Goal: Task Accomplishment & Management: Manage account settings

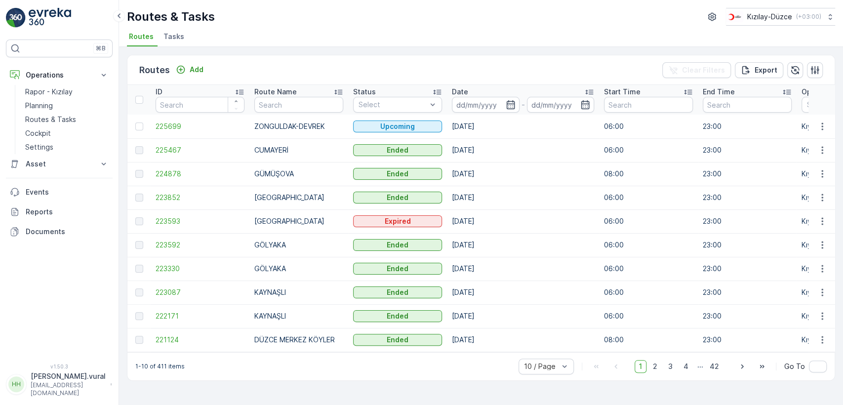
click at [76, 378] on p "[PERSON_NAME].vural" at bounding box center [68, 377] width 75 height 10
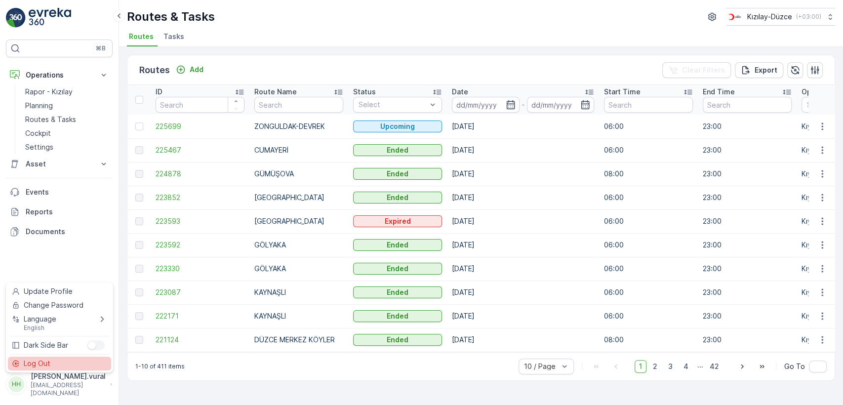
click at [76, 365] on div "Log Out" at bounding box center [59, 364] width 103 height 14
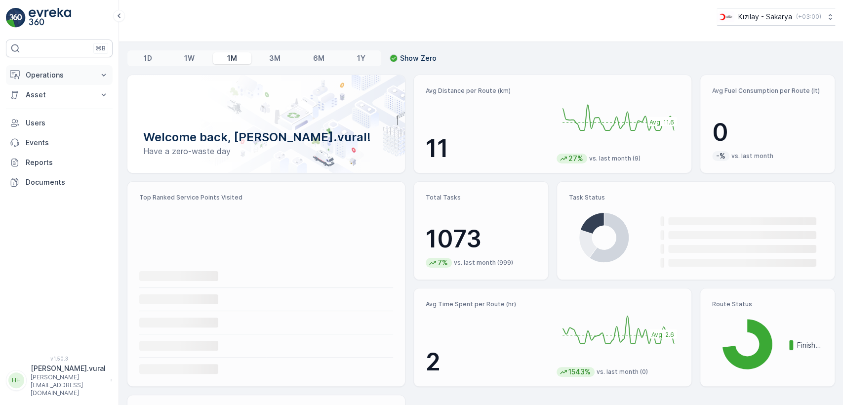
click at [62, 76] on p "Operations" at bounding box center [59, 75] width 67 height 10
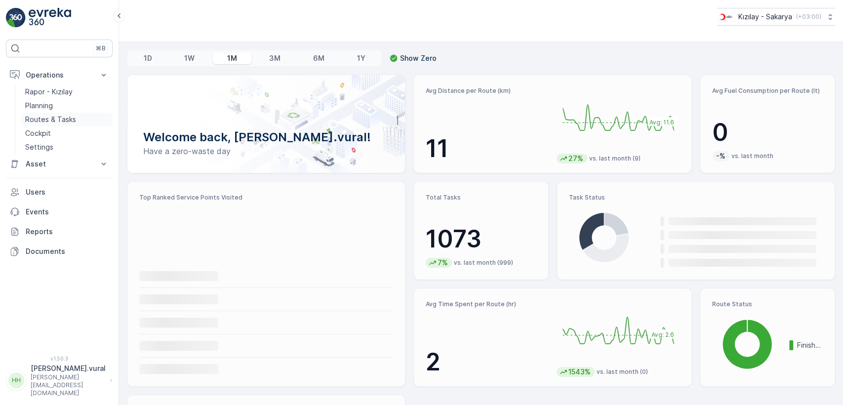
click at [65, 117] on p "Routes & Tasks" at bounding box center [50, 120] width 51 height 10
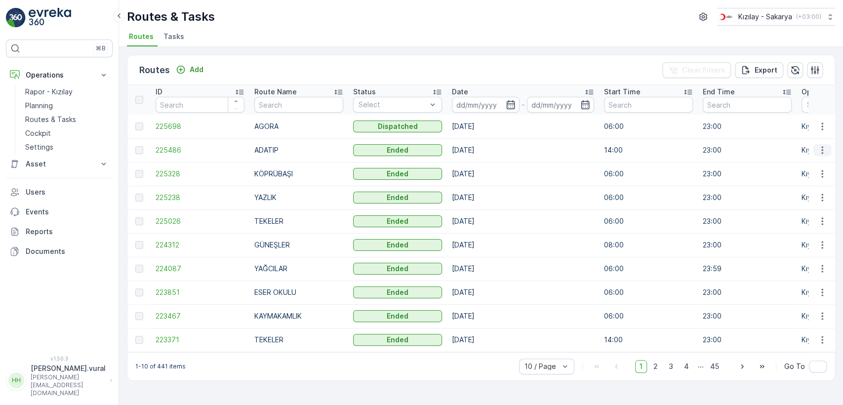
click at [815, 146] on button "button" at bounding box center [823, 150] width 18 height 12
click at [816, 162] on span "See More Details" at bounding box center [799, 165] width 57 height 10
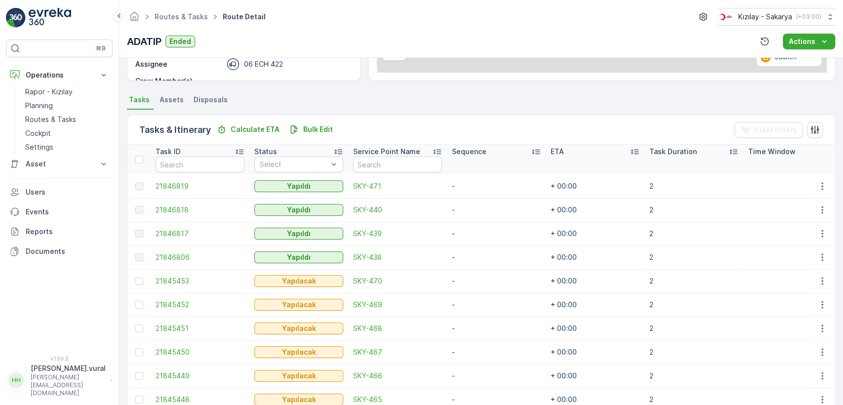
scroll to position [235, 0]
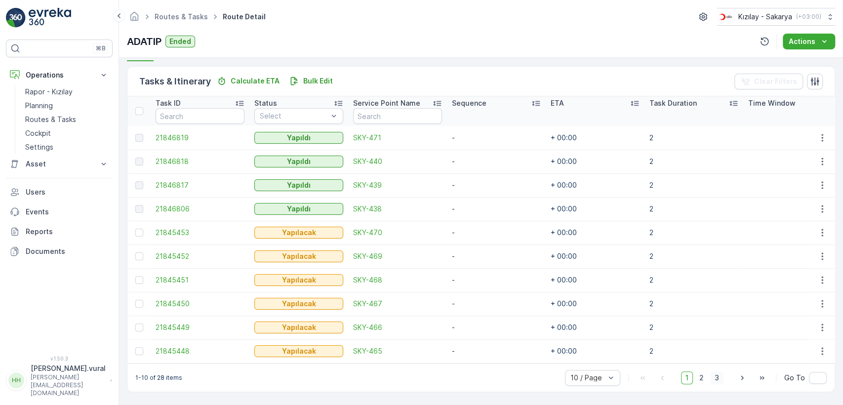
click at [710, 379] on span "3" at bounding box center [716, 378] width 13 height 13
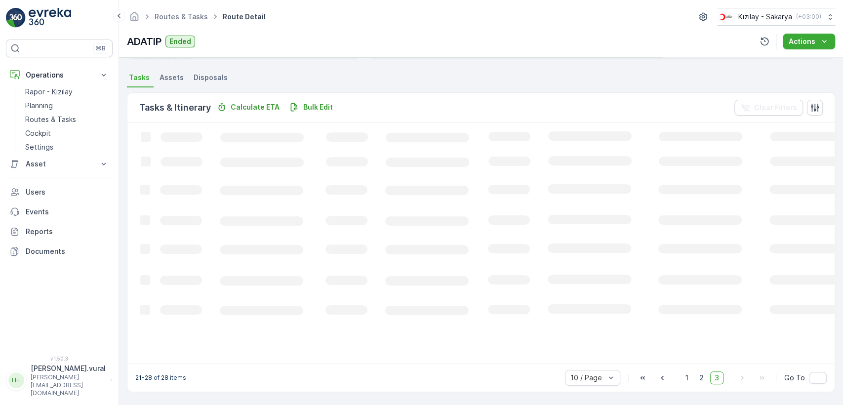
scroll to position [229, 0]
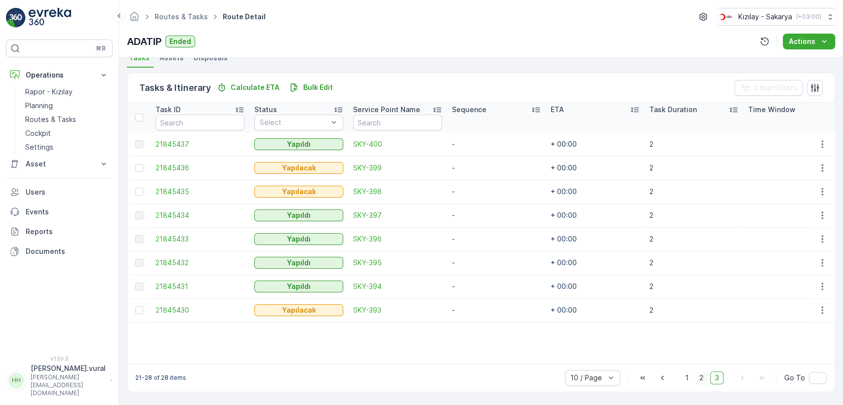
click at [701, 380] on span "2" at bounding box center [701, 378] width 13 height 13
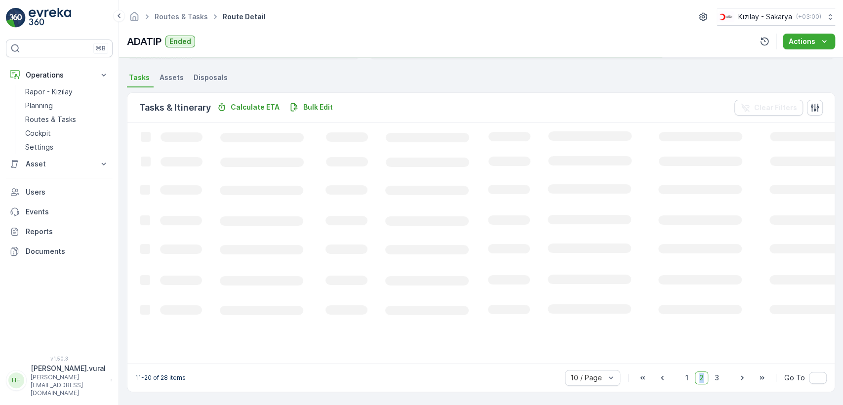
scroll to position [235, 0]
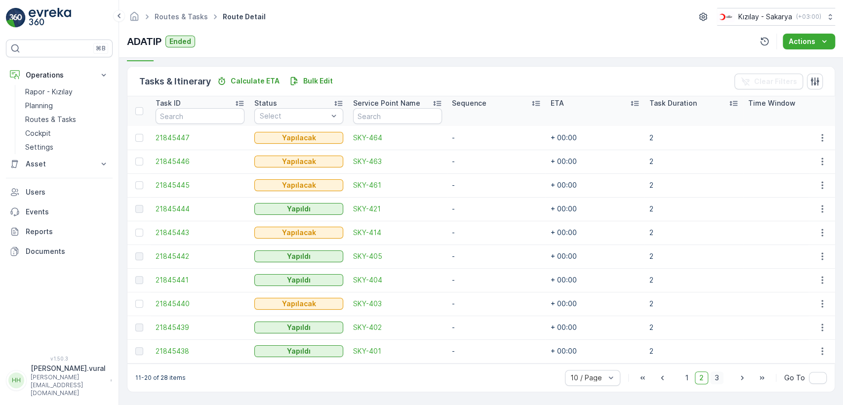
click at [715, 378] on span "3" at bounding box center [716, 378] width 13 height 13
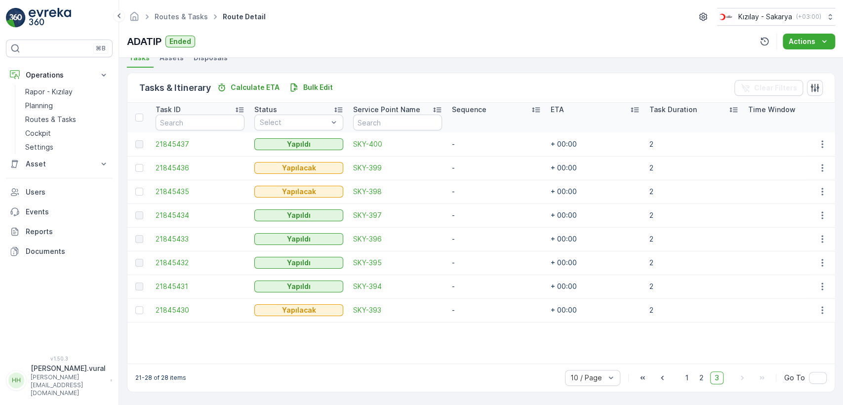
scroll to position [229, 0]
click at [701, 372] on span "2" at bounding box center [701, 378] width 13 height 13
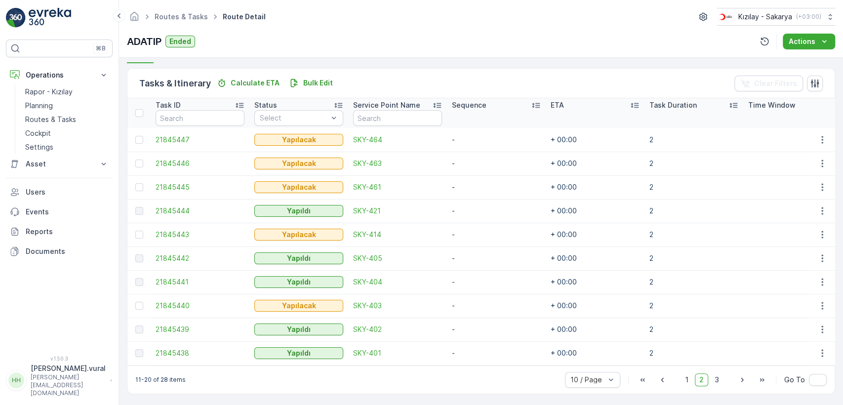
scroll to position [235, 0]
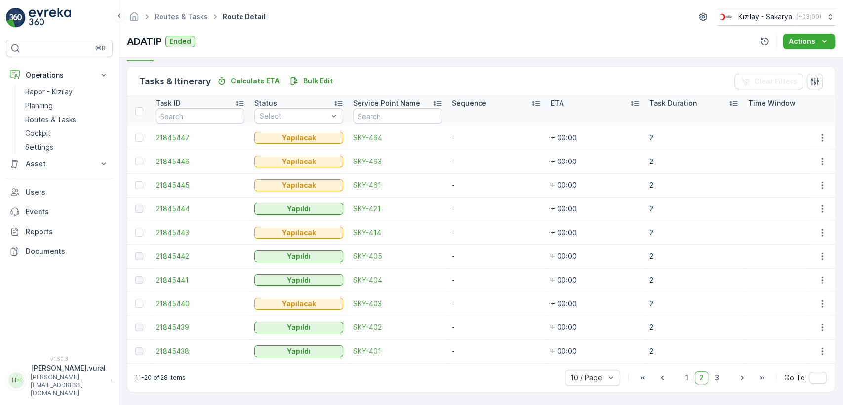
click at [681, 369] on div "11-20 of 28 items 10 / Page 1 2 3 Go To" at bounding box center [481, 378] width 708 height 28
click at [687, 382] on span "1" at bounding box center [687, 378] width 12 height 13
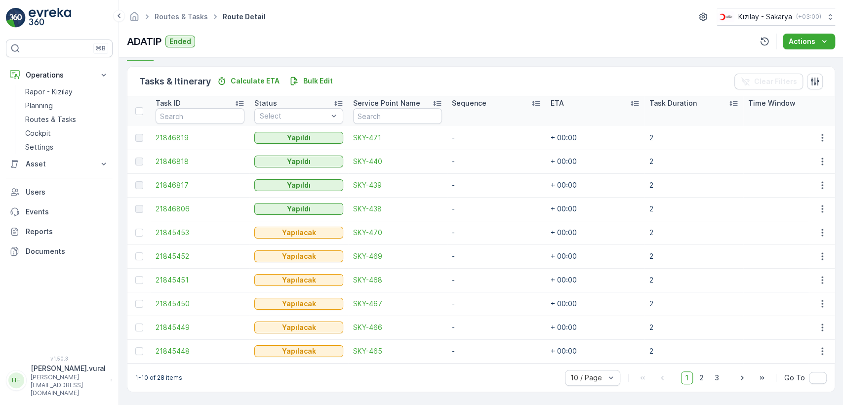
drag, startPoint x: 719, startPoint y: 378, endPoint x: 718, endPoint y: 367, distance: 11.4
click at [719, 378] on span "3" at bounding box center [716, 378] width 13 height 13
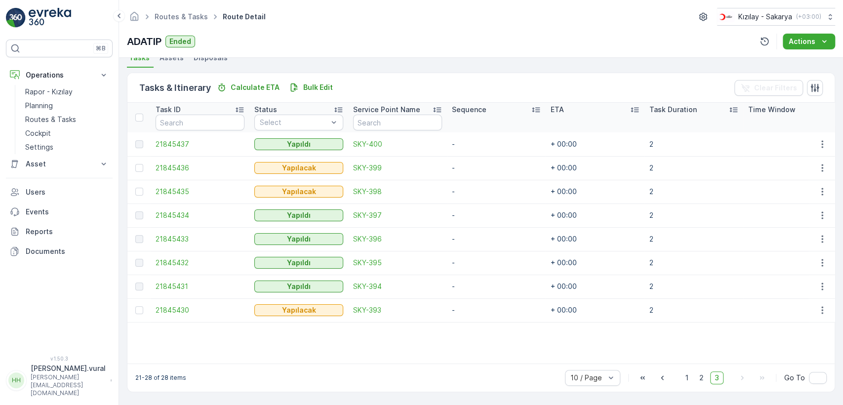
scroll to position [229, 0]
click at [822, 307] on icon "button" at bounding box center [822, 310] width 1 height 7
click at [812, 378] on div "Delete" at bounding box center [806, 381] width 75 height 14
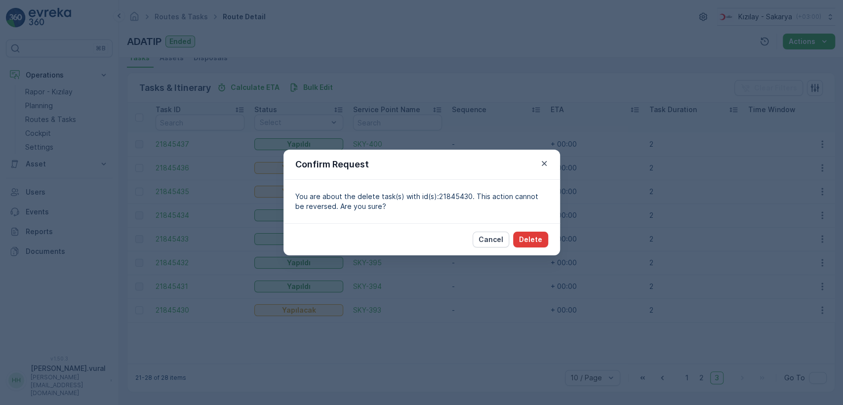
click at [541, 235] on p "Delete" at bounding box center [530, 240] width 23 height 10
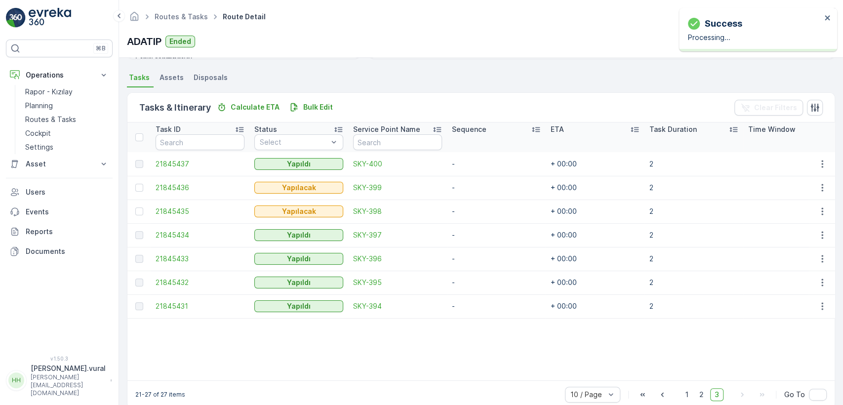
scroll to position [225, 0]
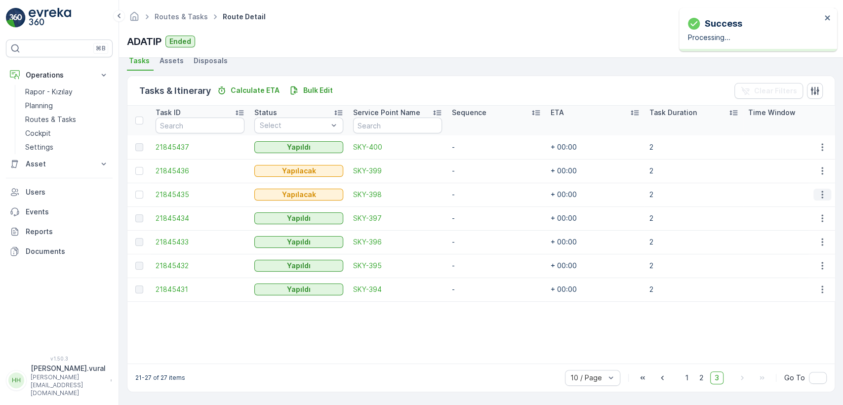
click at [820, 189] on button "button" at bounding box center [823, 195] width 18 height 12
click at [804, 261] on div "Delete" at bounding box center [806, 265] width 75 height 14
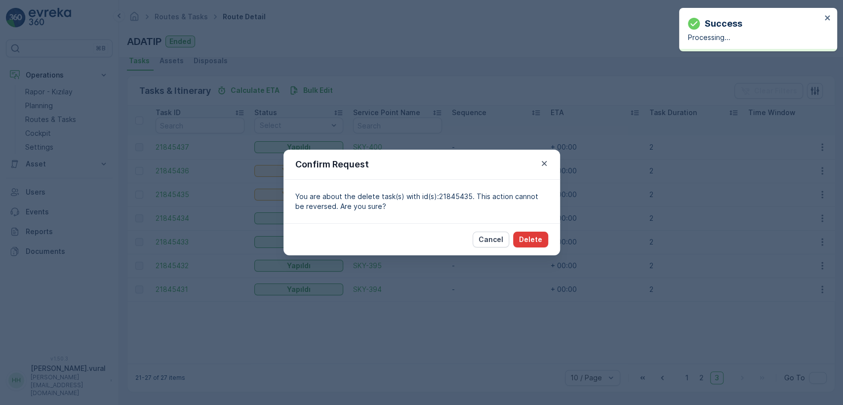
click at [546, 241] on button "Delete" at bounding box center [530, 240] width 35 height 16
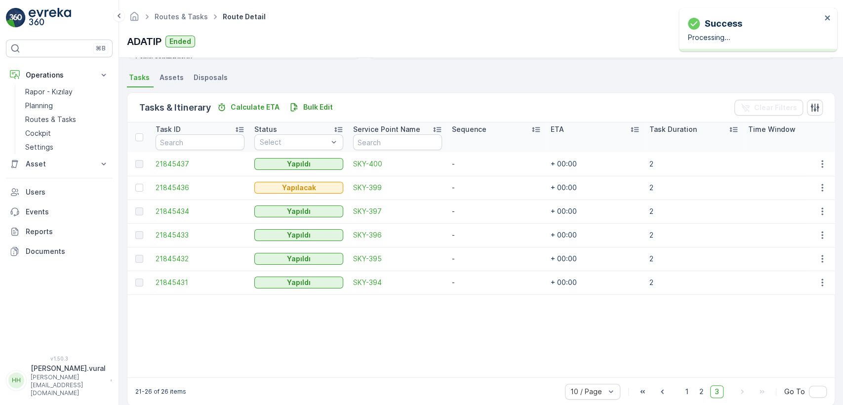
scroll to position [223, 0]
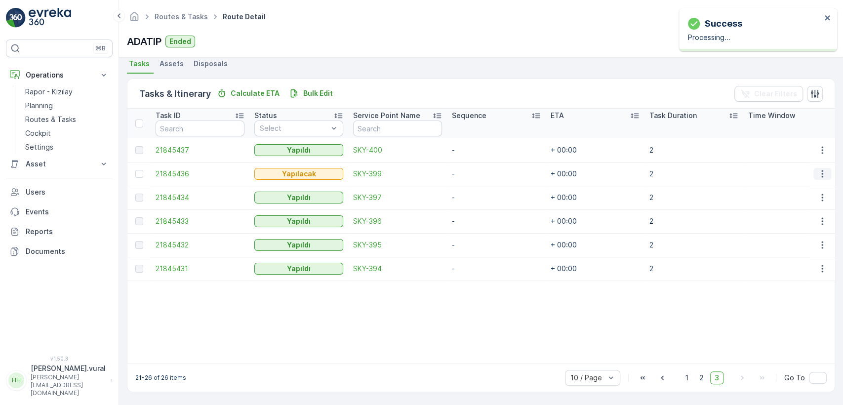
click at [824, 169] on icon "button" at bounding box center [823, 174] width 10 height 10
click at [784, 246] on span "Delete" at bounding box center [784, 244] width 23 height 10
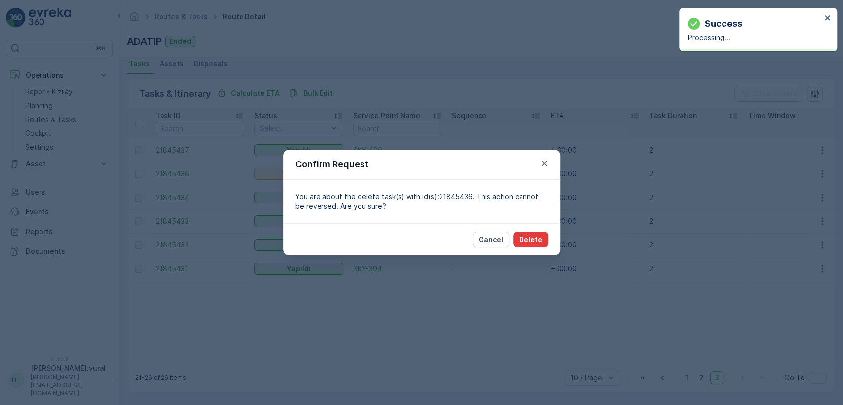
click at [534, 241] on p "Delete" at bounding box center [530, 240] width 23 height 10
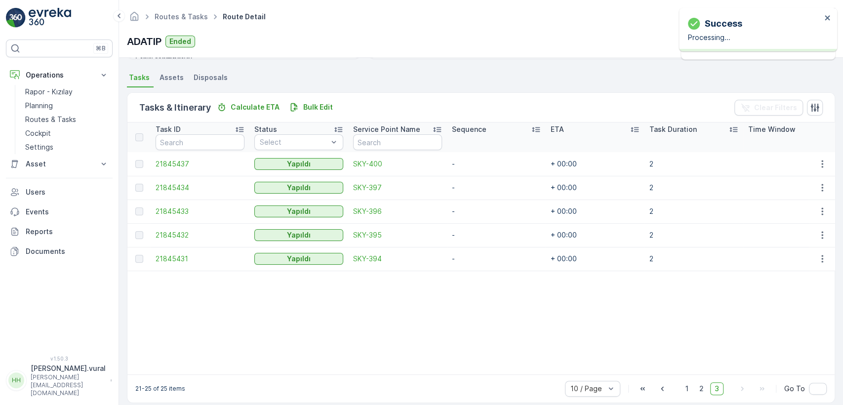
scroll to position [220, 0]
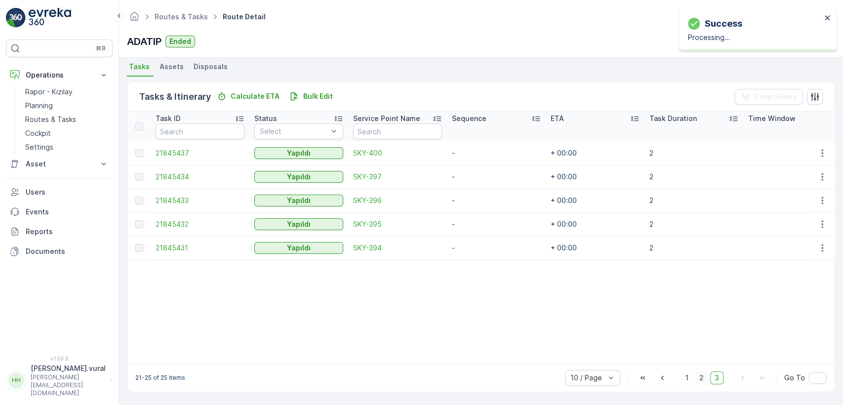
click at [697, 376] on span "2" at bounding box center [701, 378] width 13 height 13
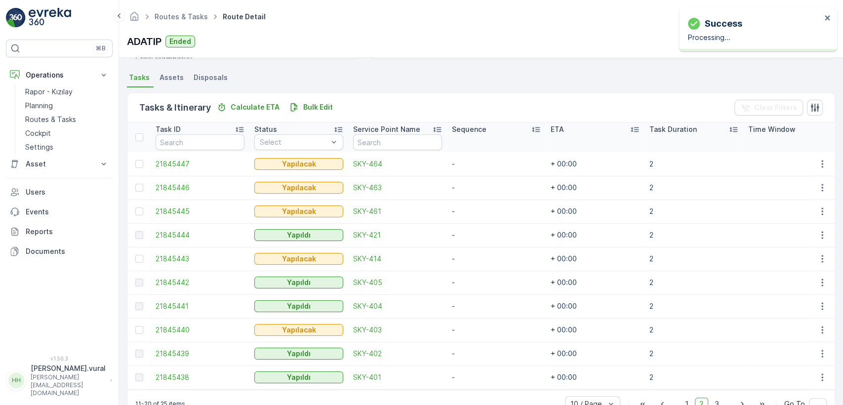
scroll to position [223, 0]
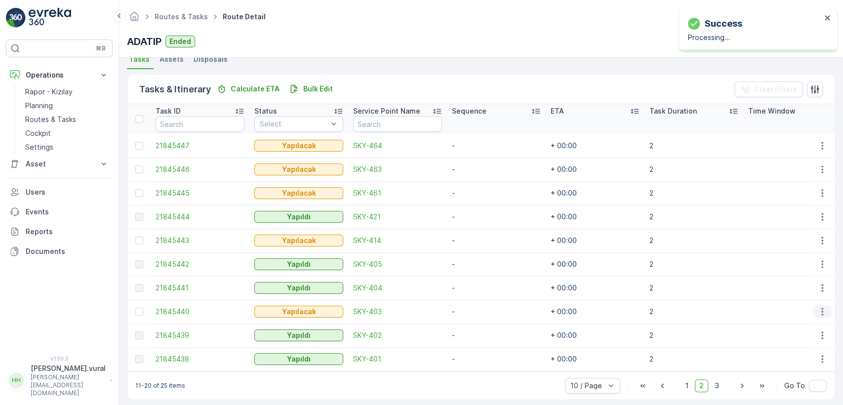
click at [818, 311] on icon "button" at bounding box center [823, 312] width 10 height 10
click at [795, 380] on div "Delete" at bounding box center [806, 386] width 75 height 14
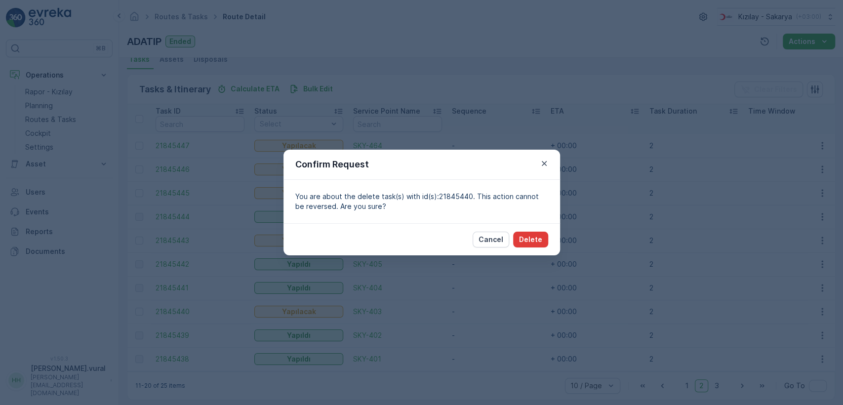
click at [534, 237] on p "Delete" at bounding box center [530, 240] width 23 height 10
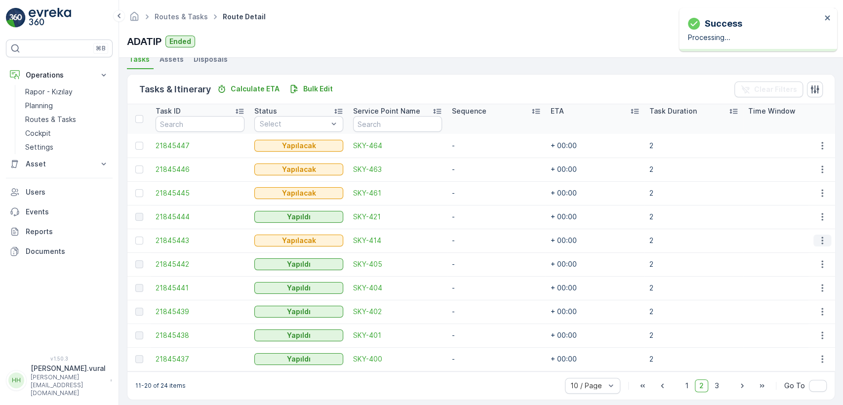
click at [818, 238] on icon "button" at bounding box center [823, 241] width 10 height 10
click at [800, 309] on div "Delete" at bounding box center [806, 315] width 75 height 14
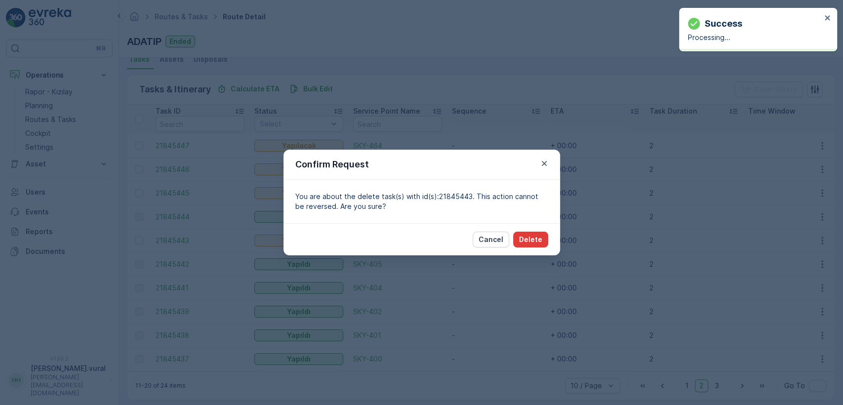
click at [547, 238] on button "Delete" at bounding box center [530, 240] width 35 height 16
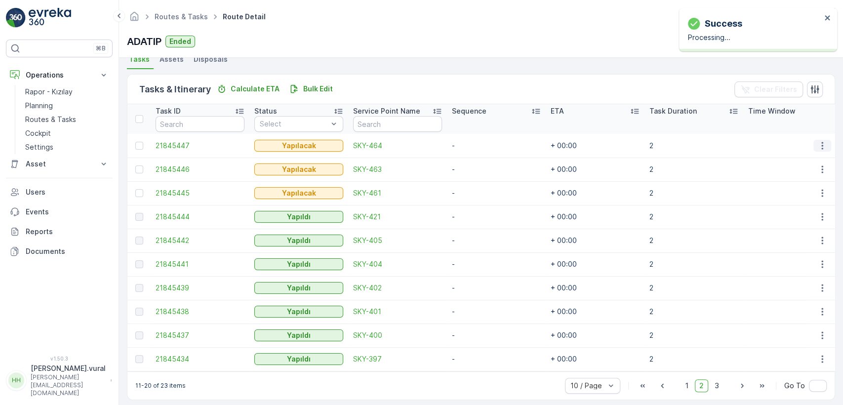
click at [818, 142] on icon "button" at bounding box center [823, 146] width 10 height 10
click at [800, 224] on div "Delete" at bounding box center [806, 220] width 75 height 14
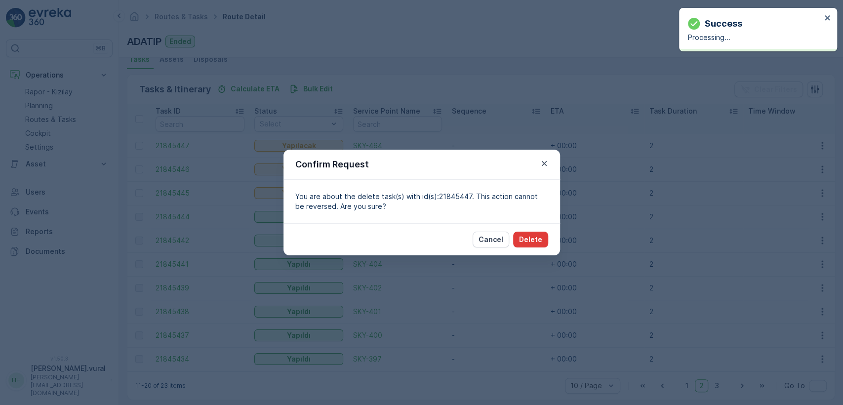
click at [520, 239] on button "Delete" at bounding box center [530, 240] width 35 height 16
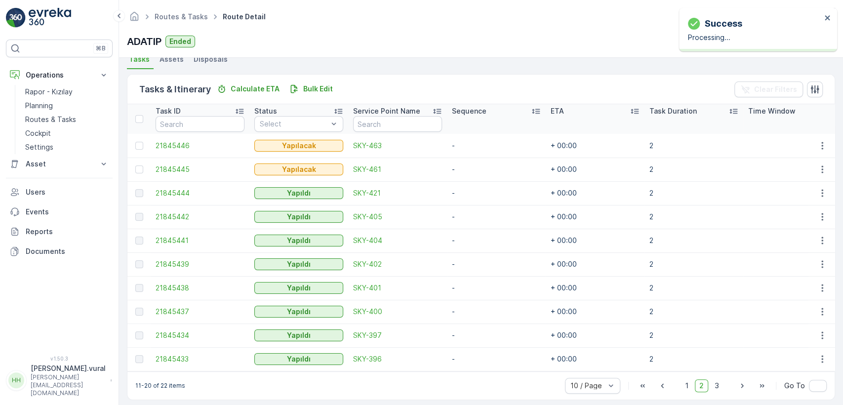
click at [810, 139] on td at bounding box center [822, 146] width 27 height 24
click at [818, 142] on icon "button" at bounding box center [823, 146] width 10 height 10
click at [791, 220] on span "Delete" at bounding box center [784, 220] width 23 height 10
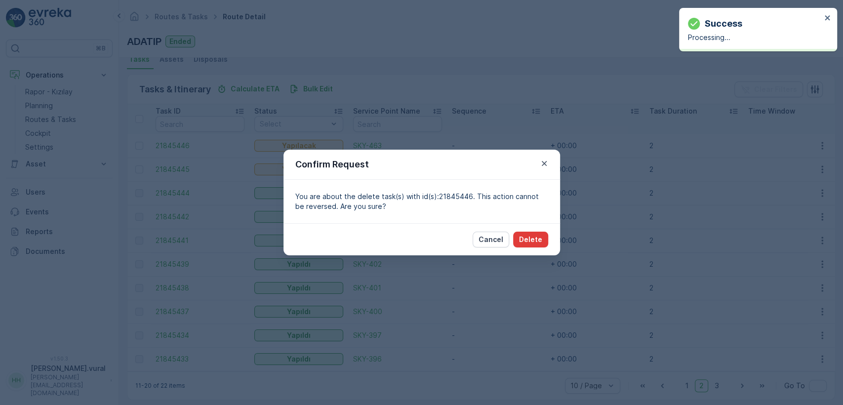
click at [537, 240] on p "Delete" at bounding box center [530, 240] width 23 height 10
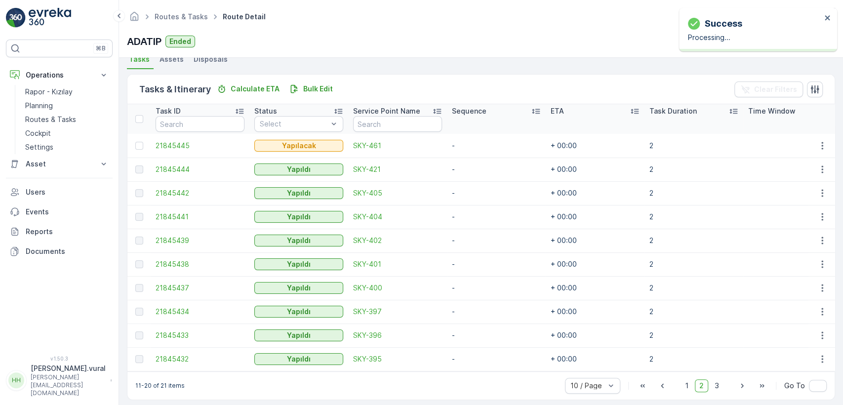
click at [809, 139] on td at bounding box center [822, 146] width 27 height 24
click at [810, 139] on td at bounding box center [822, 146] width 27 height 24
click at [814, 140] on button "button" at bounding box center [823, 146] width 18 height 12
click at [791, 218] on span "Delete" at bounding box center [784, 220] width 23 height 10
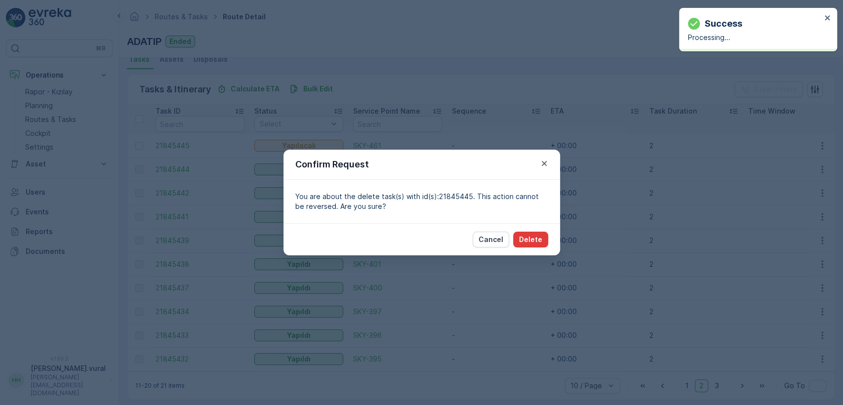
click at [534, 243] on p "Delete" at bounding box center [530, 240] width 23 height 10
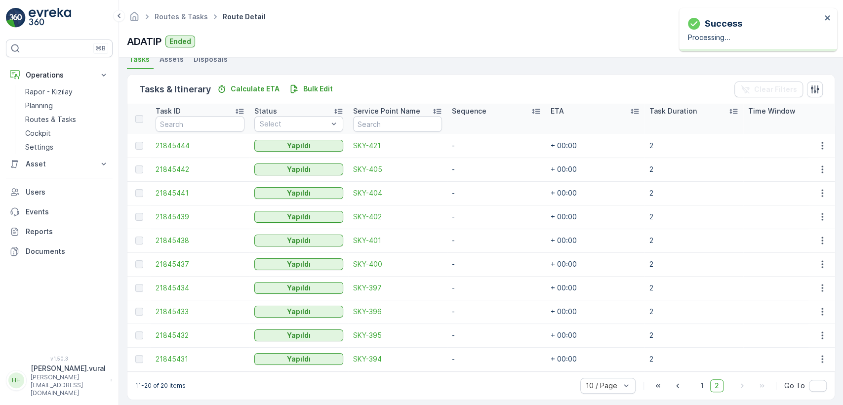
click at [693, 386] on div "10 / Page 1 2 Go To" at bounding box center [704, 386] width 247 height 16
click at [698, 389] on span "1" at bounding box center [703, 385] width 12 height 13
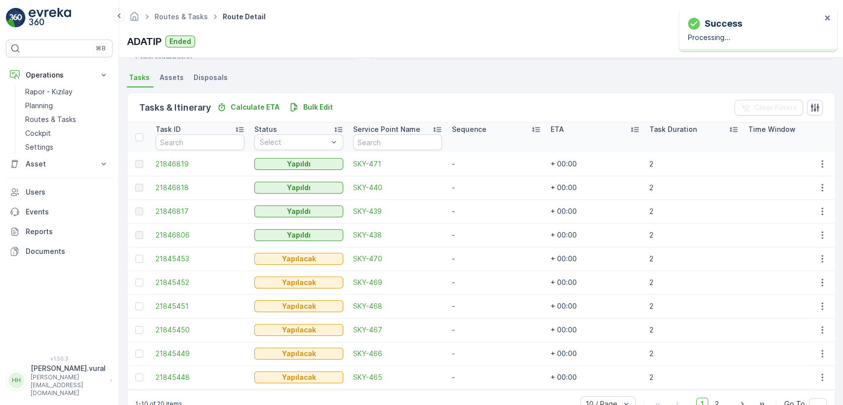
scroll to position [223, 0]
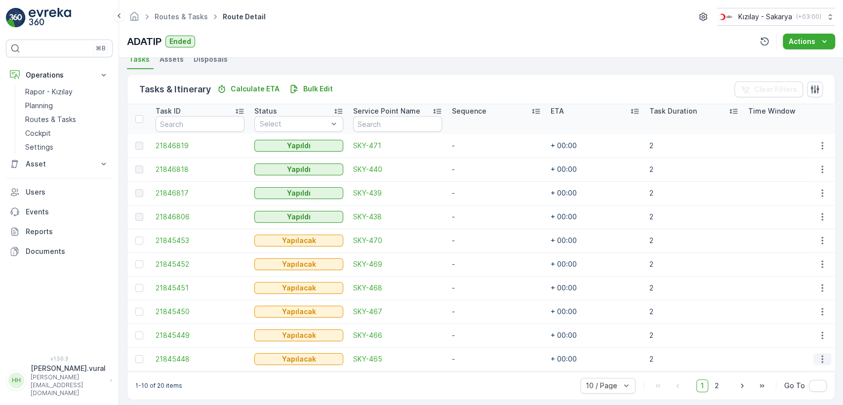
click at [824, 357] on icon "button" at bounding box center [823, 359] width 10 height 10
click at [783, 344] on span "Delete" at bounding box center [784, 344] width 23 height 10
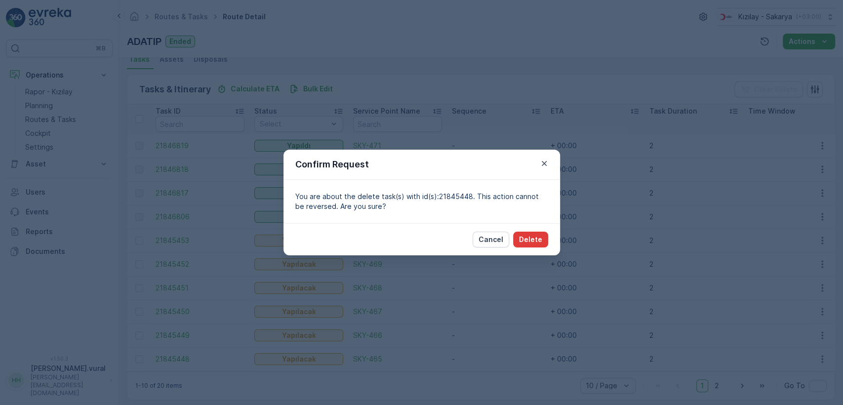
click at [538, 246] on button "Delete" at bounding box center [530, 240] width 35 height 16
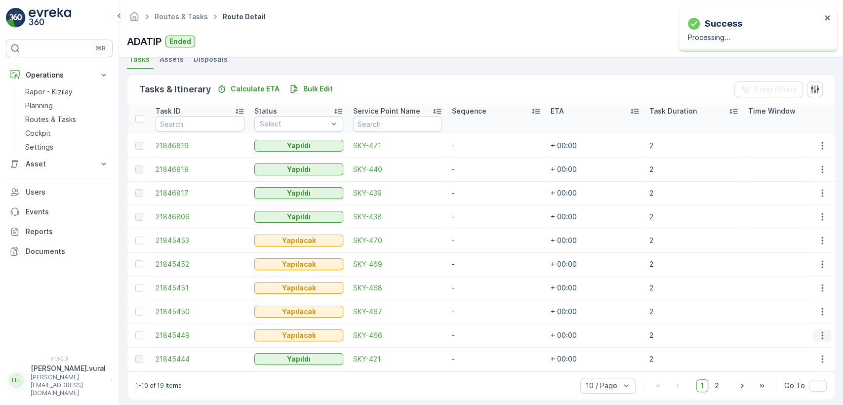
click at [818, 330] on button "button" at bounding box center [823, 336] width 18 height 12
click at [807, 322] on div "Delete" at bounding box center [806, 320] width 75 height 14
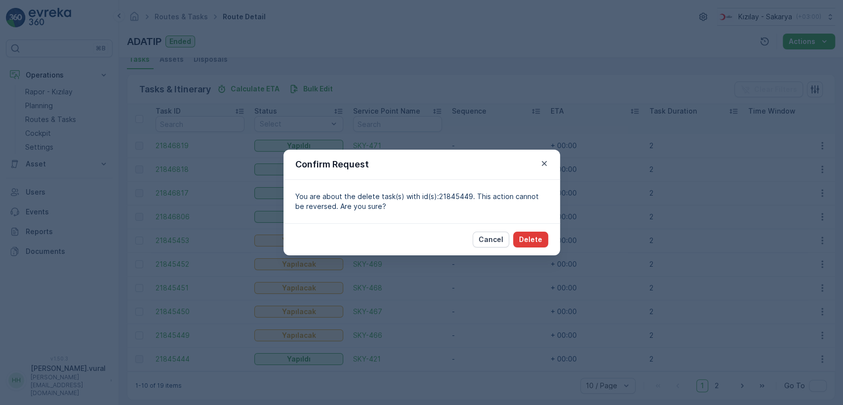
click at [525, 238] on p "Delete" at bounding box center [530, 240] width 23 height 10
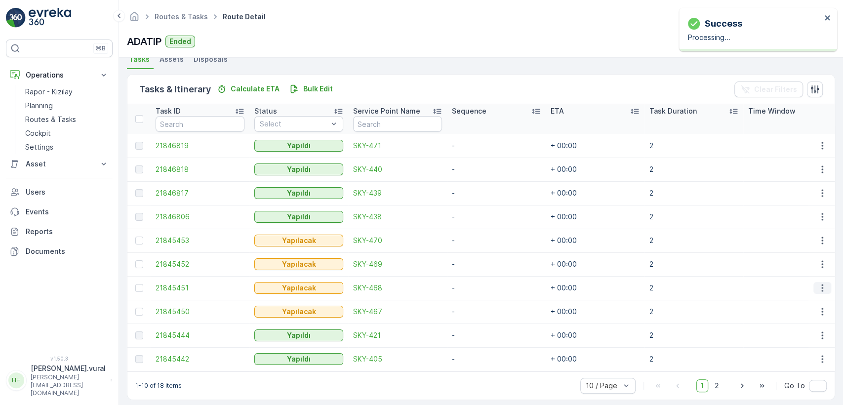
click at [821, 286] on icon "button" at bounding box center [823, 288] width 10 height 10
click at [795, 360] on div "Delete" at bounding box center [806, 362] width 75 height 14
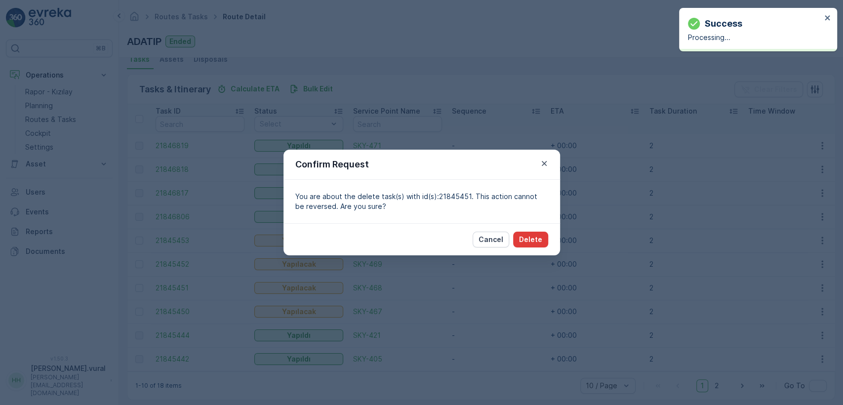
click at [525, 236] on p "Delete" at bounding box center [530, 240] width 23 height 10
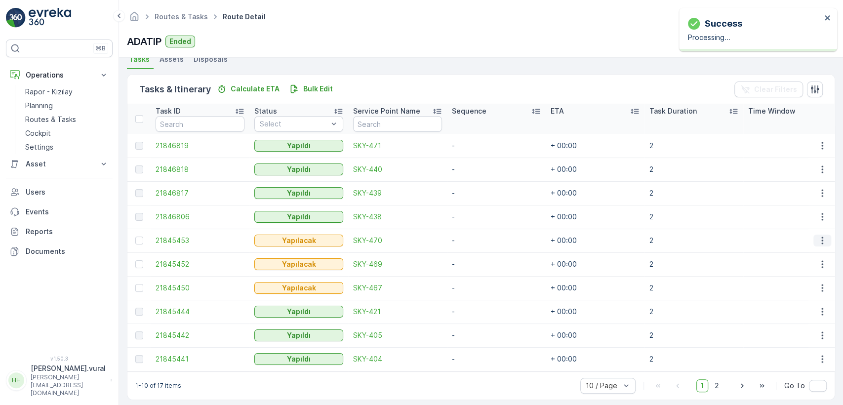
click at [818, 240] on icon "button" at bounding box center [823, 241] width 10 height 10
click at [797, 312] on div "Delete" at bounding box center [806, 315] width 75 height 14
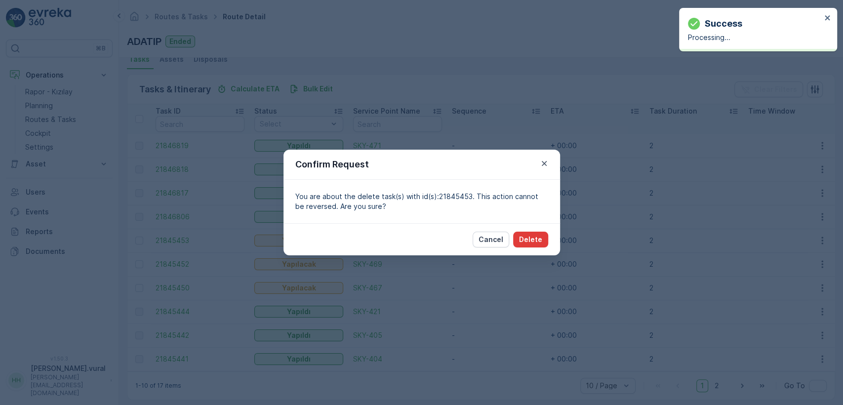
click at [530, 242] on p "Delete" at bounding box center [530, 240] width 23 height 10
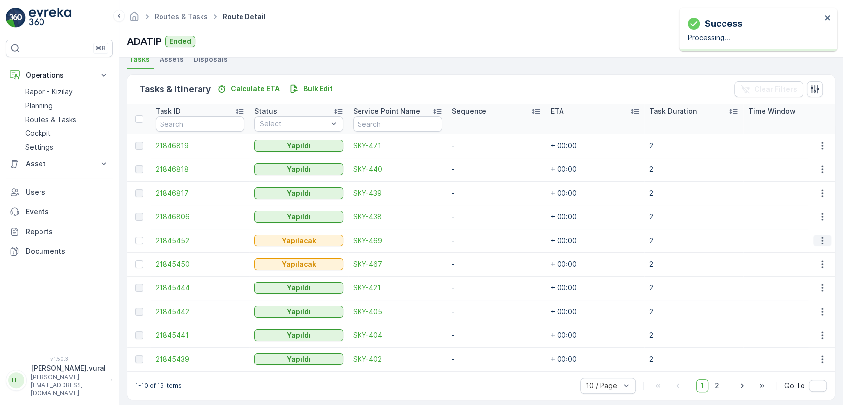
click at [823, 243] on icon "button" at bounding box center [823, 241] width 10 height 10
click at [802, 308] on div "Delete" at bounding box center [806, 315] width 75 height 14
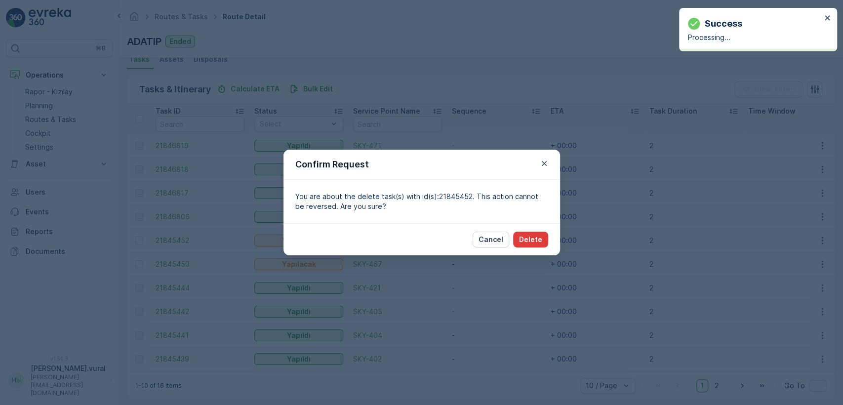
drag, startPoint x: 555, startPoint y: 251, endPoint x: 546, endPoint y: 242, distance: 13.3
click at [553, 249] on div "Cancel Delete" at bounding box center [422, 239] width 277 height 32
click at [546, 242] on button "Delete" at bounding box center [530, 240] width 35 height 16
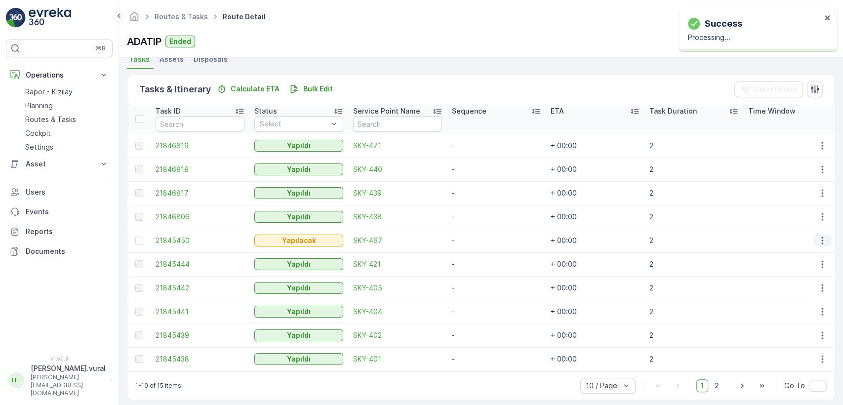
click at [814, 236] on button "button" at bounding box center [823, 241] width 18 height 12
drag, startPoint x: 794, startPoint y: 307, endPoint x: 789, endPoint y: 310, distance: 6.4
click at [793, 307] on ul "See More Details Edit Change Route Remove from Route Delete" at bounding box center [806, 285] width 79 height 78
click at [786, 311] on span "Delete" at bounding box center [784, 315] width 23 height 10
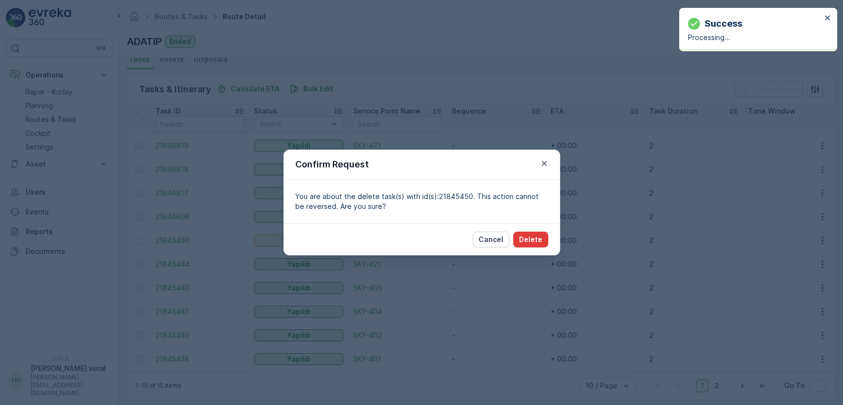
click at [543, 247] on button "Delete" at bounding box center [530, 240] width 35 height 16
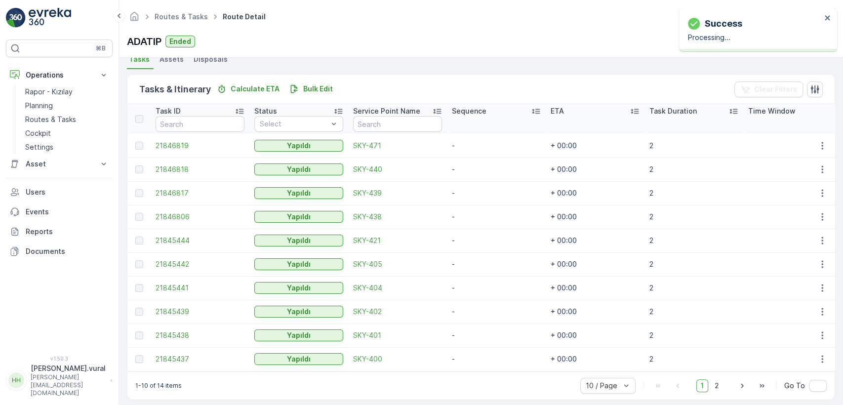
drag, startPoint x: 714, startPoint y: 384, endPoint x: 706, endPoint y: 385, distance: 8.4
click at [714, 384] on span "2" at bounding box center [716, 385] width 13 height 13
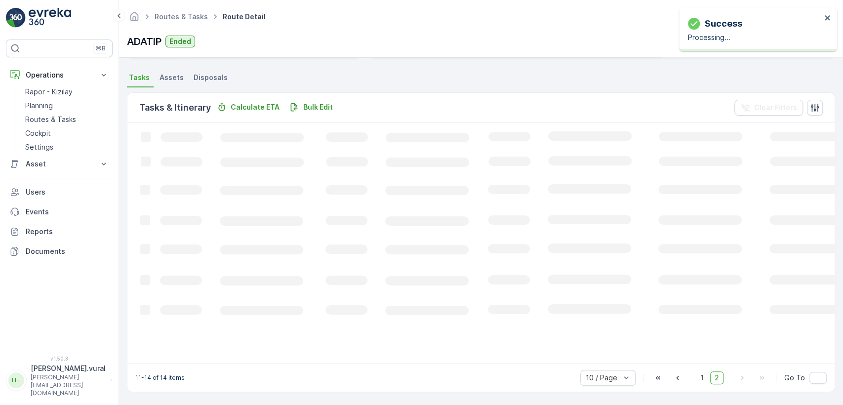
scroll to position [205, 0]
click at [92, 124] on link "Routes & Tasks" at bounding box center [66, 120] width 91 height 14
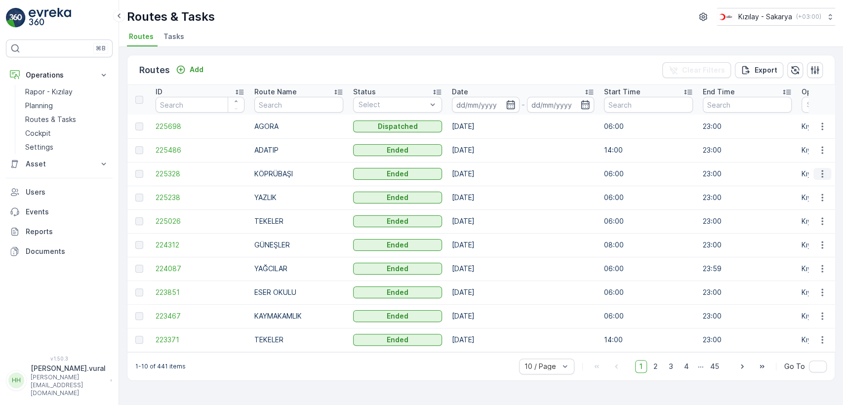
click at [818, 169] on icon "button" at bounding box center [823, 174] width 10 height 10
click at [812, 184] on span "See More Details" at bounding box center [799, 189] width 57 height 10
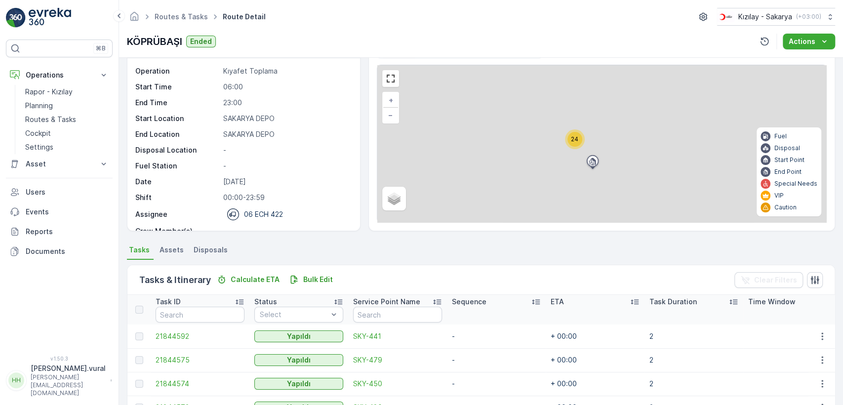
scroll to position [235, 0]
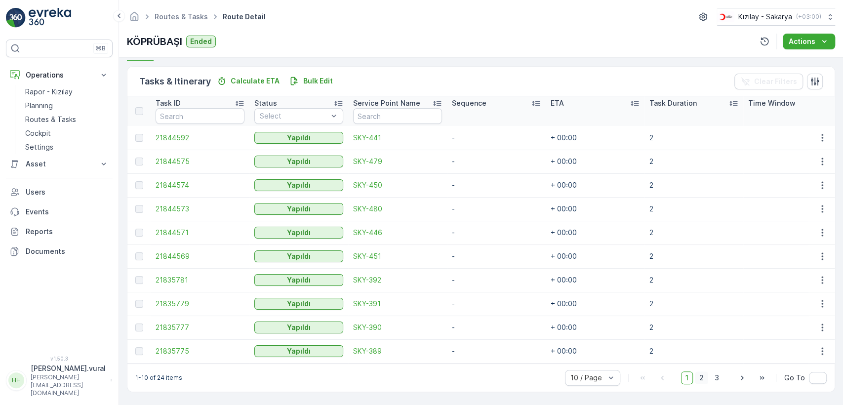
click at [703, 379] on span "2" at bounding box center [701, 378] width 13 height 13
click at [710, 378] on span "3" at bounding box center [716, 378] width 13 height 13
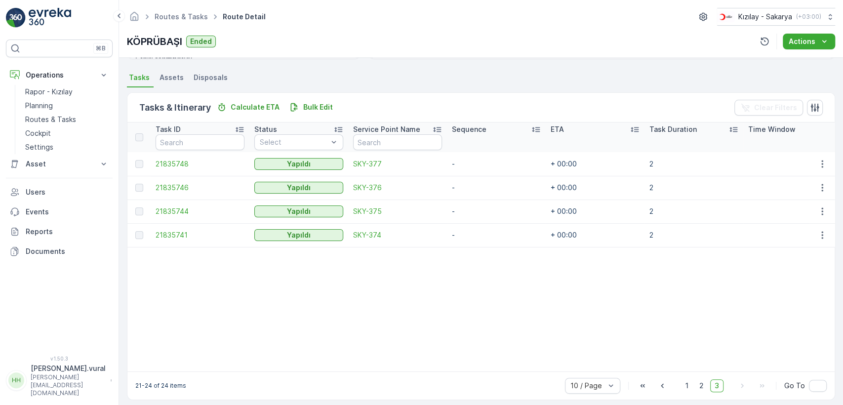
scroll to position [217, 0]
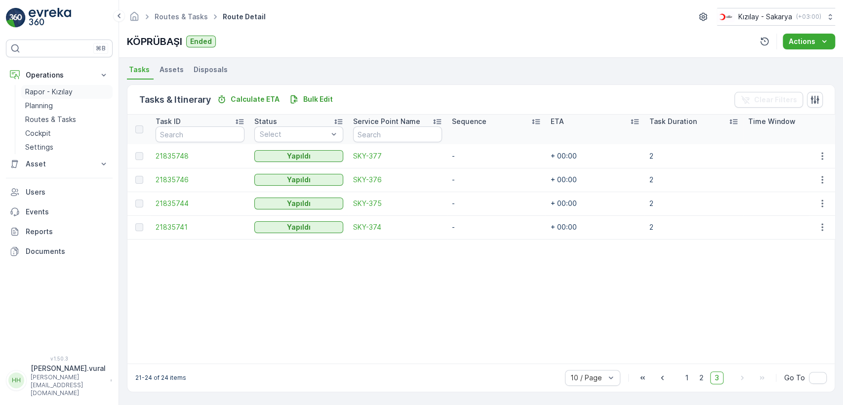
click at [34, 98] on link "Rapor - Kızılay" at bounding box center [66, 92] width 91 height 14
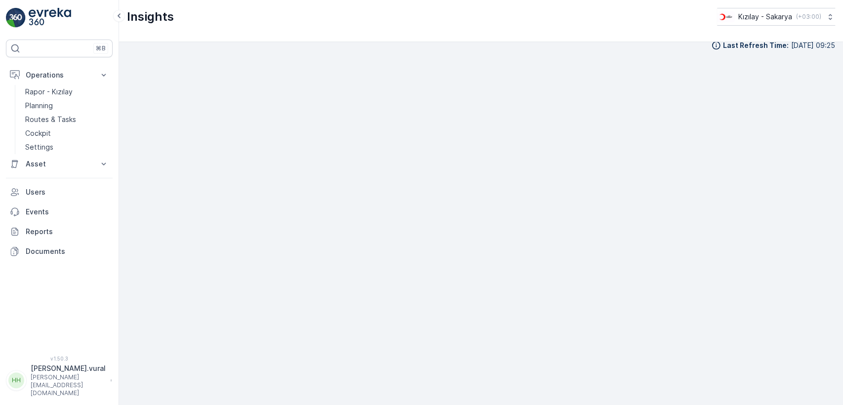
scroll to position [11, 0]
